Goal: Browse casually

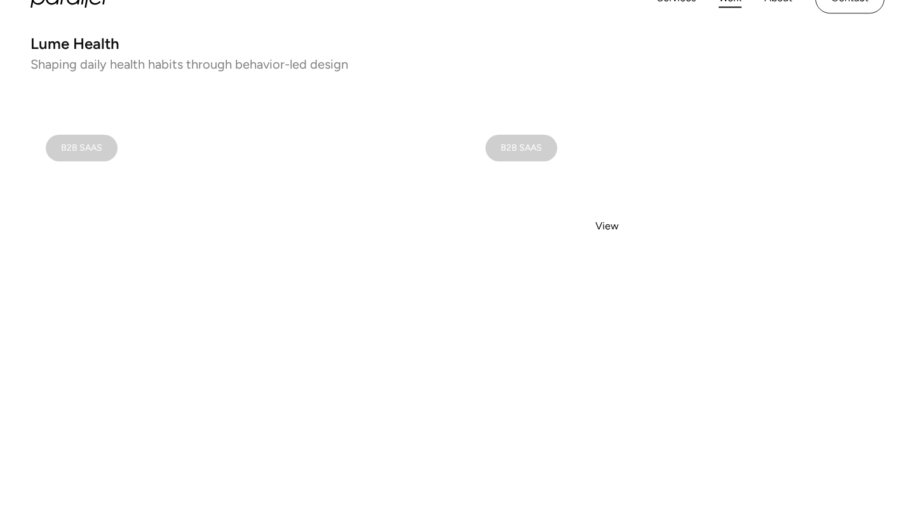
scroll to position [741, 0]
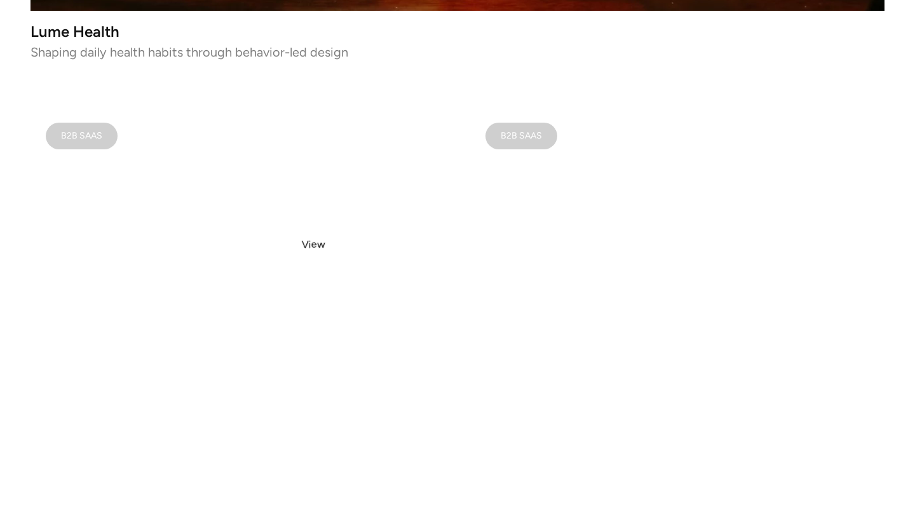
click at [313, 245] on video at bounding box center [237, 314] width 414 height 414
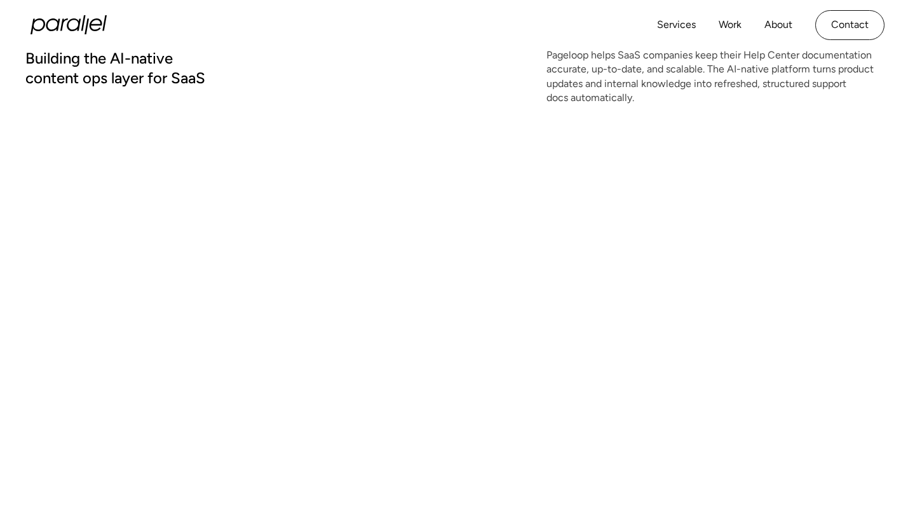
scroll to position [194, 0]
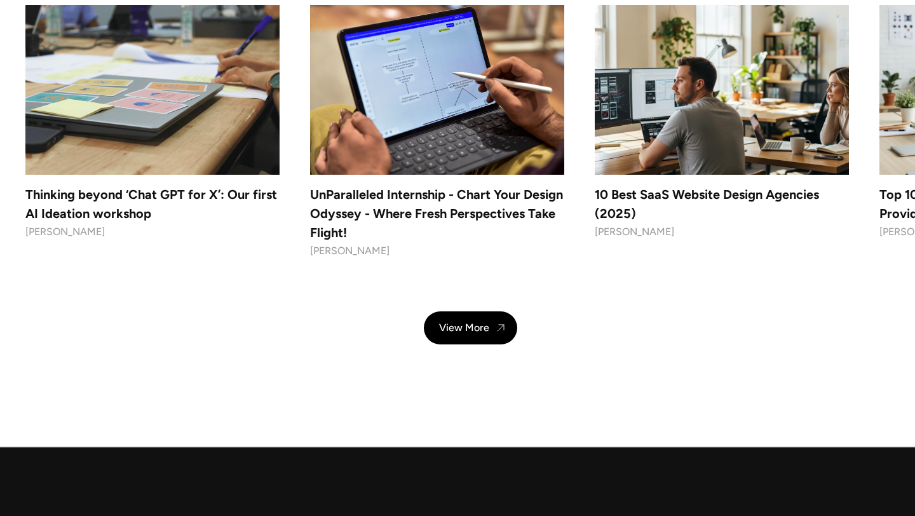
scroll to position [12107, 0]
